Goal: Check status: Check status

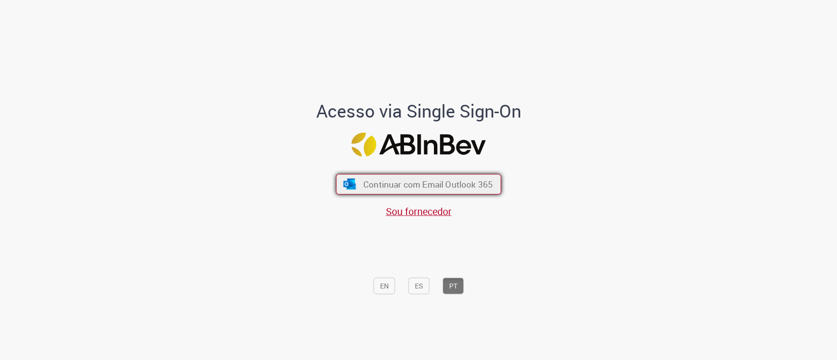
click at [371, 185] on span "Continuar com Email Outlook 365" at bounding box center [427, 184] width 129 height 11
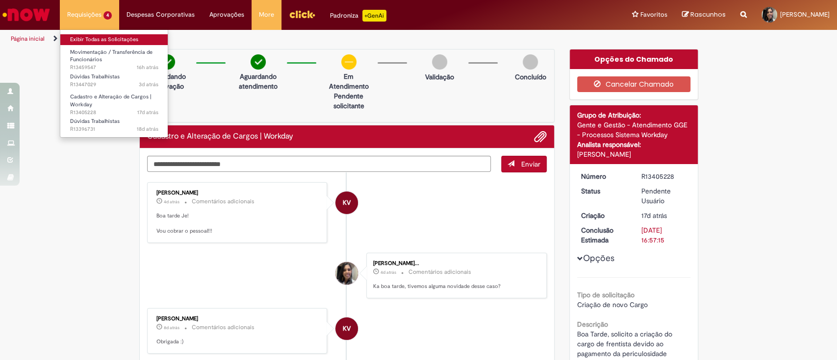
click at [97, 39] on link "Exibir Todas as Solicitações" at bounding box center [114, 39] width 108 height 11
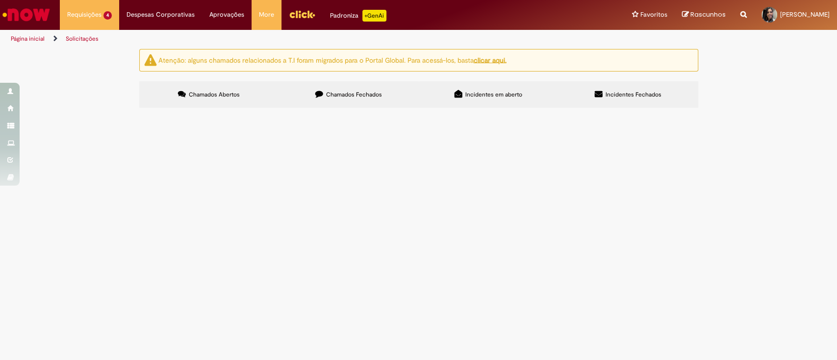
click at [0, 0] on span "Boa tarde, solicito o ajuste de dados do funcionario acima devido que lancei o …" at bounding box center [0, 0] width 0 height 0
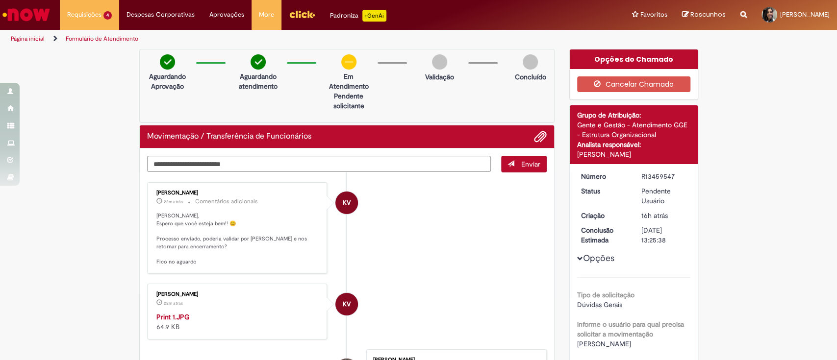
scroll to position [65, 0]
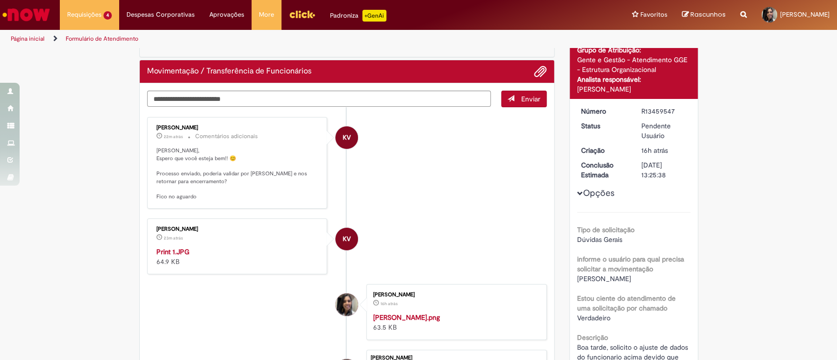
click at [224, 247] on img "Histórico de tíquete" at bounding box center [237, 247] width 163 height 0
click at [262, 93] on textarea "Digite sua mensagem aqui..." at bounding box center [319, 99] width 344 height 17
type textarea "**********"
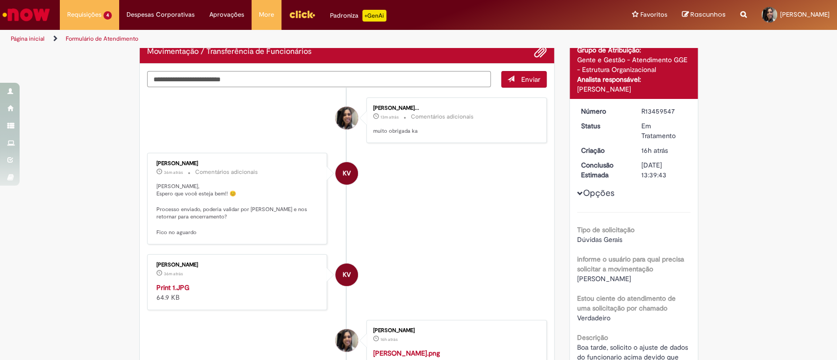
scroll to position [0, 0]
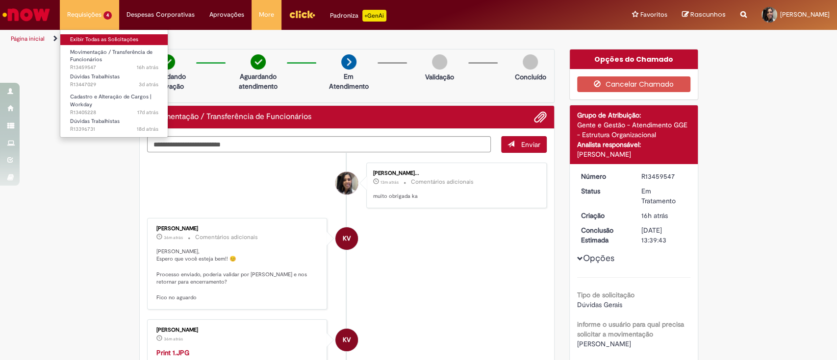
click at [87, 40] on link "Exibir Todas as Solicitações" at bounding box center [114, 39] width 108 height 11
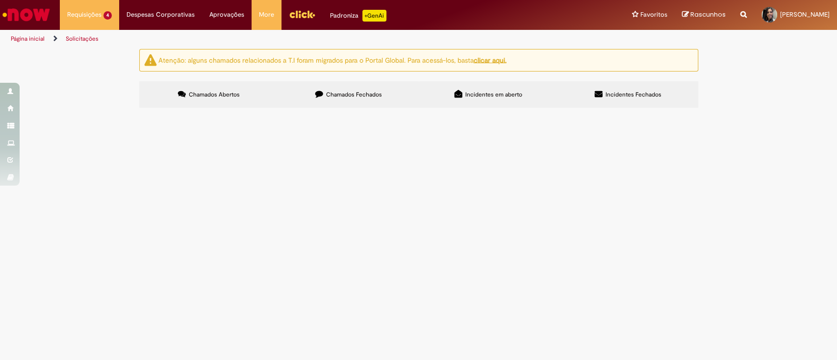
click at [0, 0] on span "Boa tarde [PERSON_NAME], gostaria de saber se podemos realizar a movimentação d…" at bounding box center [0, 0] width 0 height 0
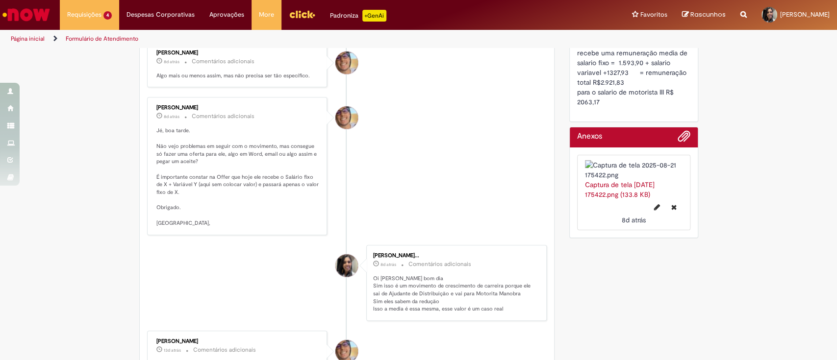
scroll to position [654, 0]
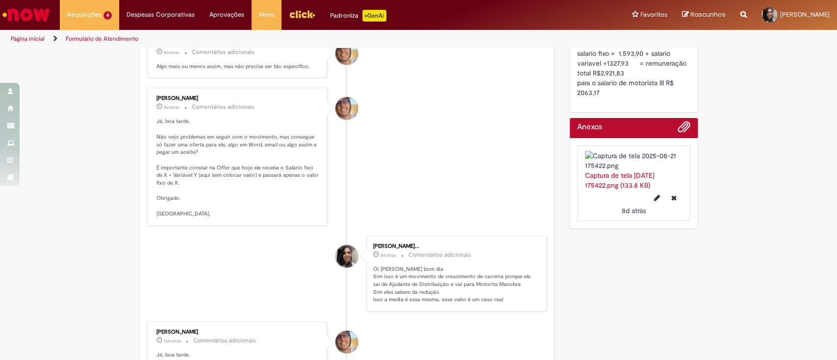
click at [625, 171] on img at bounding box center [634, 161] width 98 height 20
click at [647, 171] on img at bounding box center [634, 161] width 98 height 20
click at [624, 190] on link "Captura de tela [DATE] 175422.png (133.8 KB)" at bounding box center [620, 180] width 70 height 19
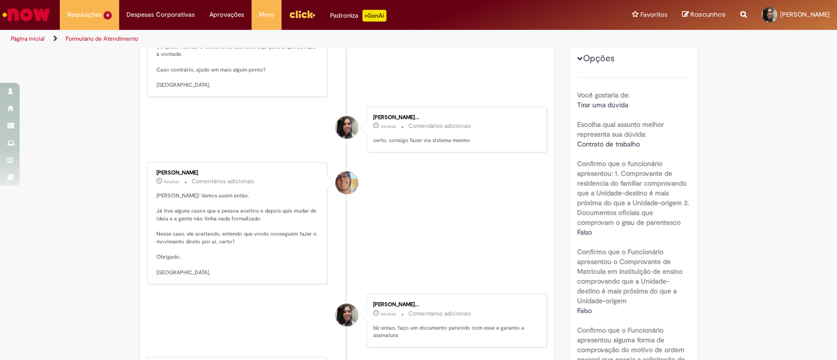
scroll to position [0, 0]
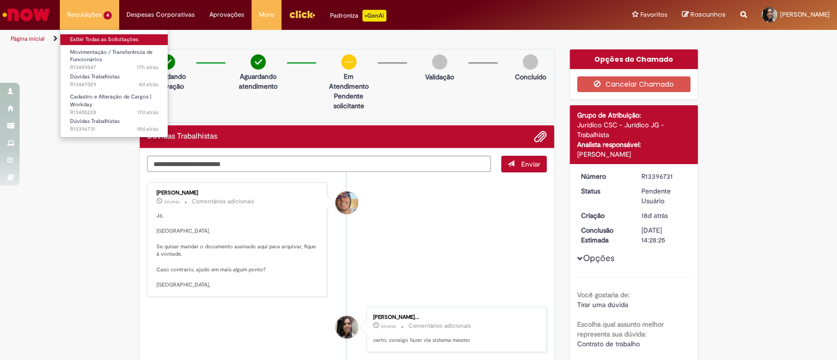
click at [89, 39] on link "Exibir Todas as Solicitações" at bounding box center [114, 39] width 108 height 11
